Goal: Navigation & Orientation: Find specific page/section

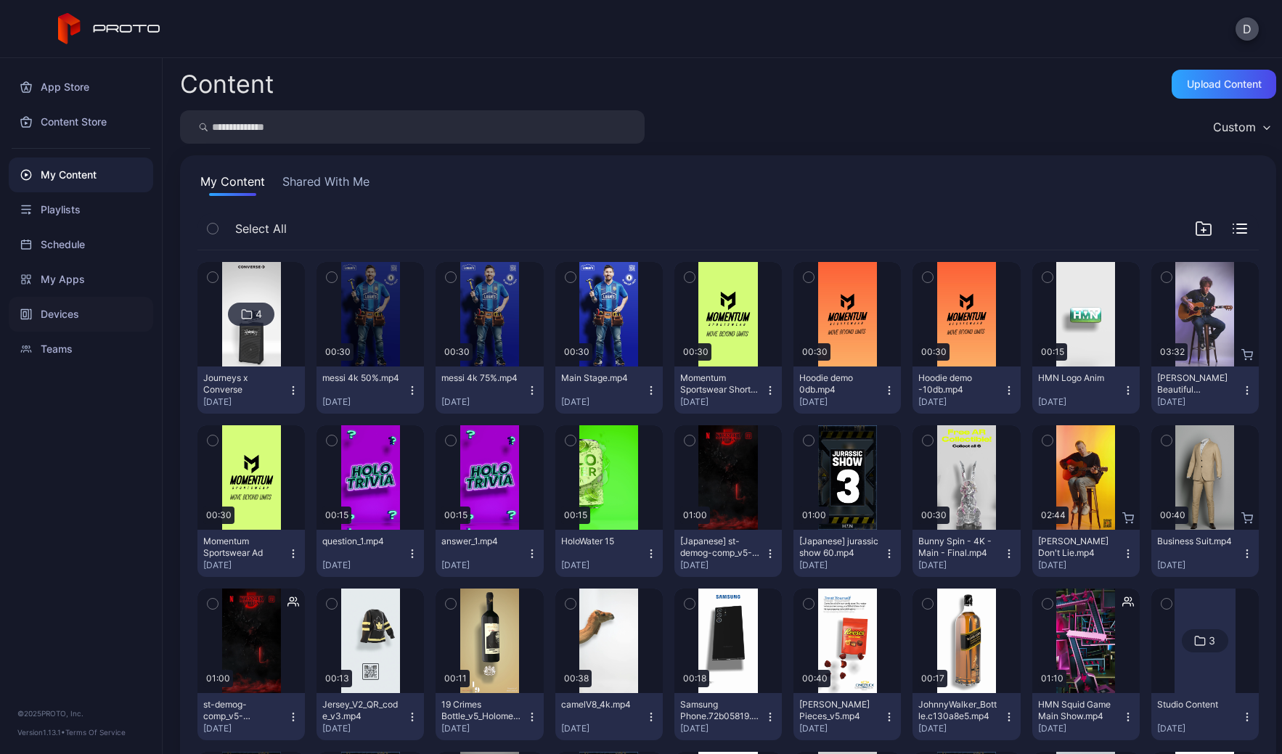
click at [66, 317] on div "Devices" at bounding box center [81, 314] width 144 height 35
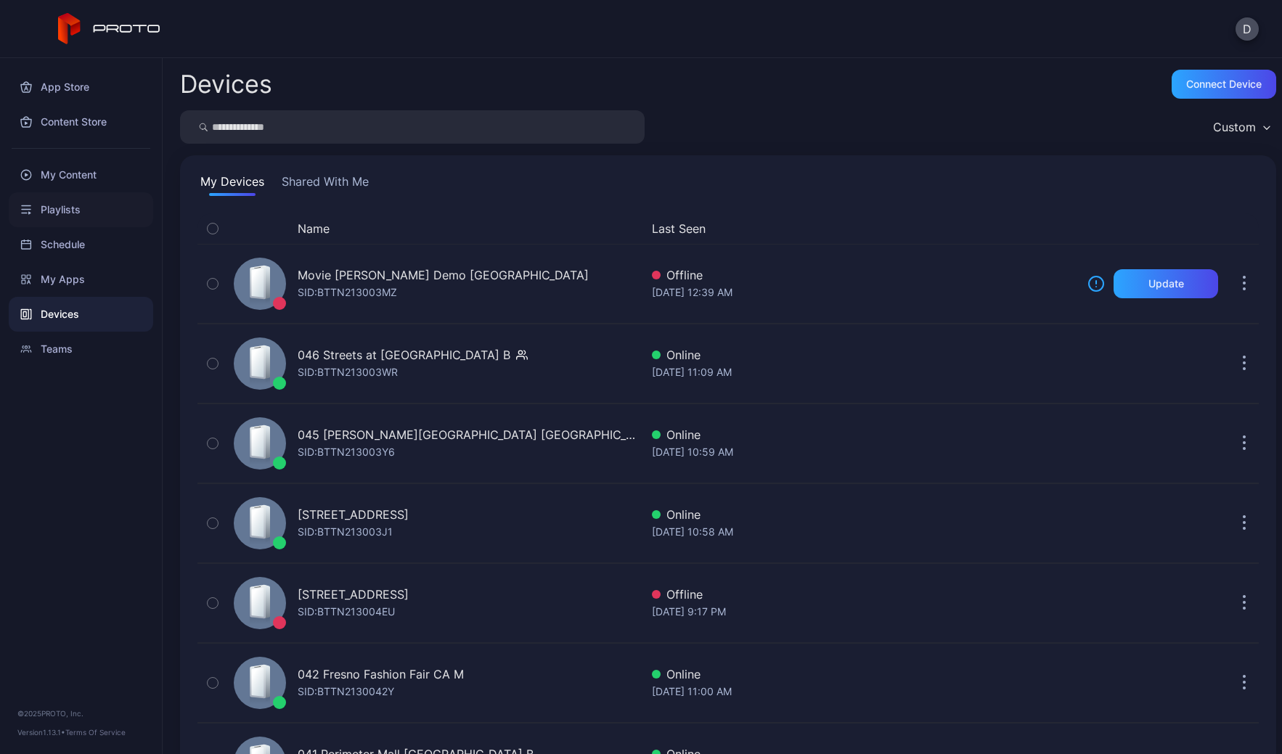
click at [70, 207] on div "Playlists" at bounding box center [81, 209] width 144 height 35
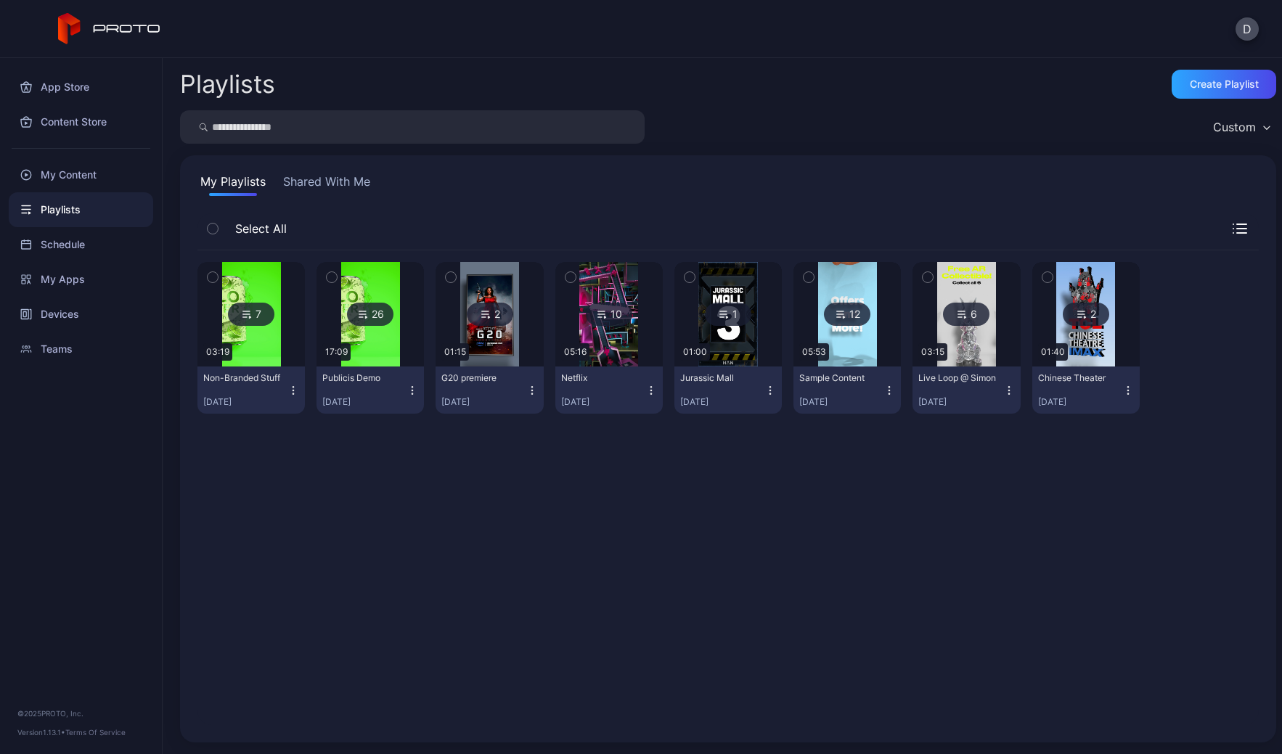
click at [258, 346] on img at bounding box center [251, 314] width 59 height 105
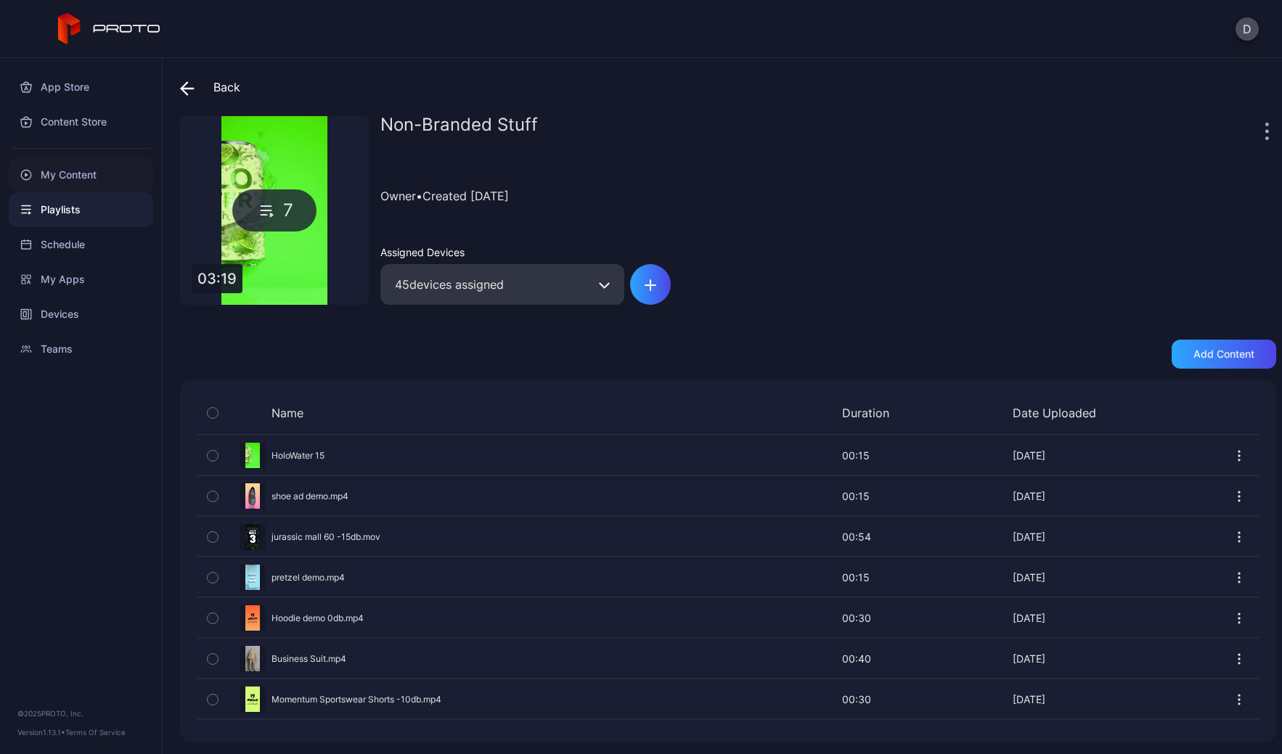
click at [92, 176] on div "My Content" at bounding box center [81, 175] width 144 height 35
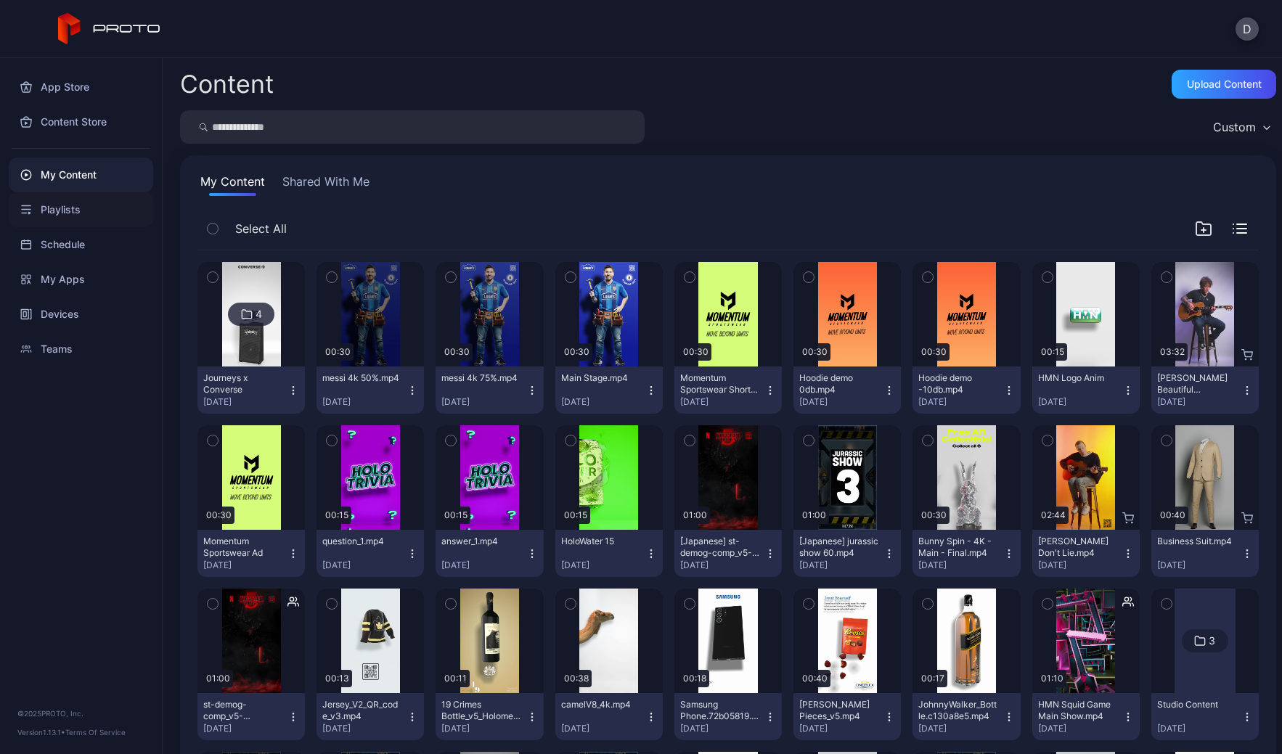
click at [54, 212] on div "Playlists" at bounding box center [81, 209] width 144 height 35
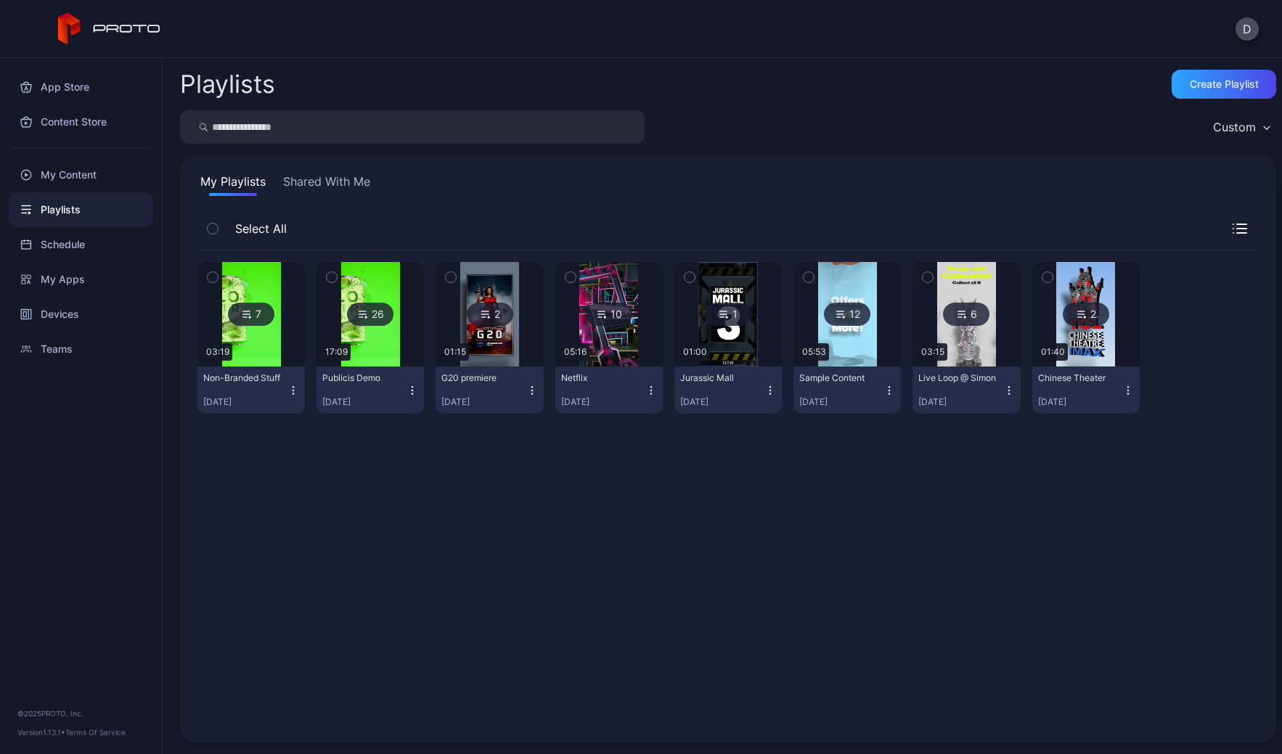
click at [265, 348] on img at bounding box center [251, 314] width 59 height 105
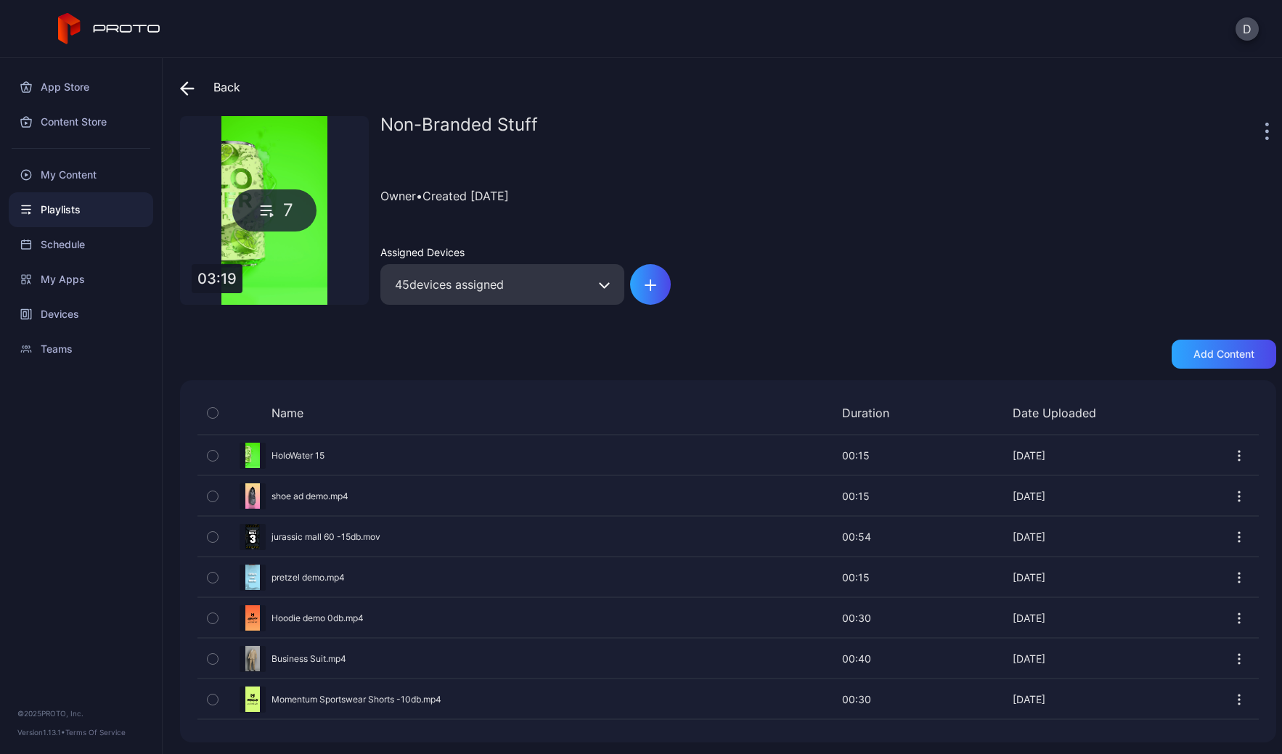
click at [188, 89] on icon at bounding box center [187, 89] width 12 height 0
